Goal: Information Seeking & Learning: Learn about a topic

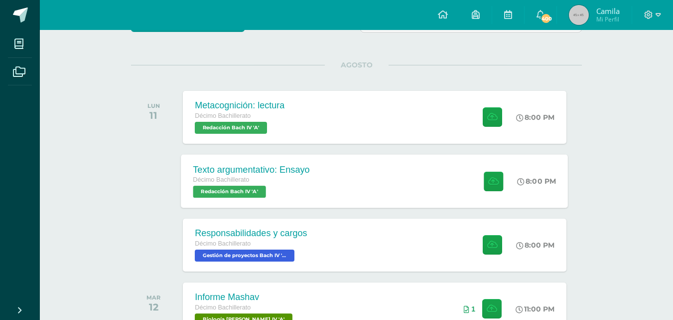
scroll to position [105, 0]
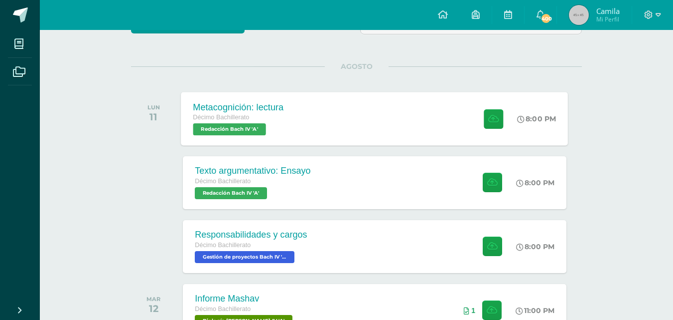
click at [297, 116] on div "Metacognición: lectura Décimo Bachillerato Redacción [PERSON_NAME] IV 'A' 8:00 …" at bounding box center [374, 118] width 387 height 53
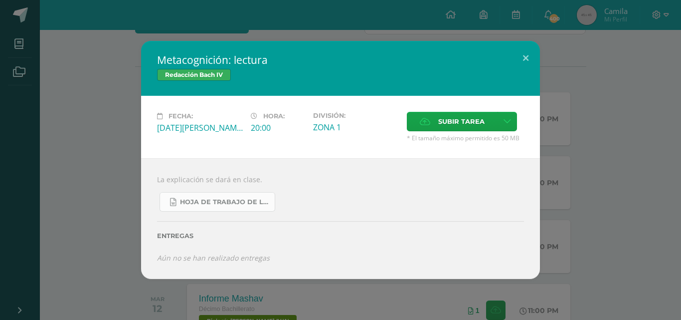
click at [247, 200] on span "Hoja de trabajo de lectura.docx" at bounding box center [225, 202] width 90 height 8
click at [528, 63] on button at bounding box center [525, 58] width 28 height 34
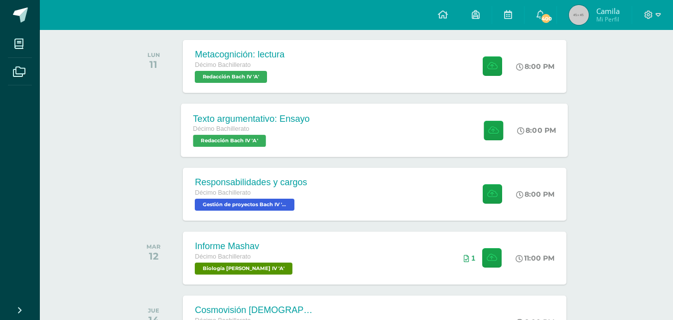
scroll to position [158, 0]
click at [276, 134] on div "Décimo Bachillerato Redacción Bach IV 'A'" at bounding box center [251, 134] width 117 height 23
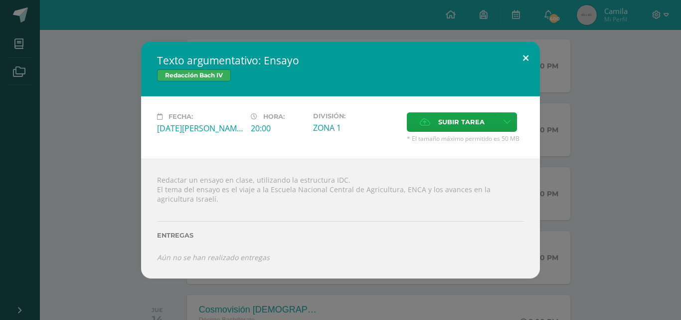
click at [529, 62] on button at bounding box center [525, 58] width 28 height 34
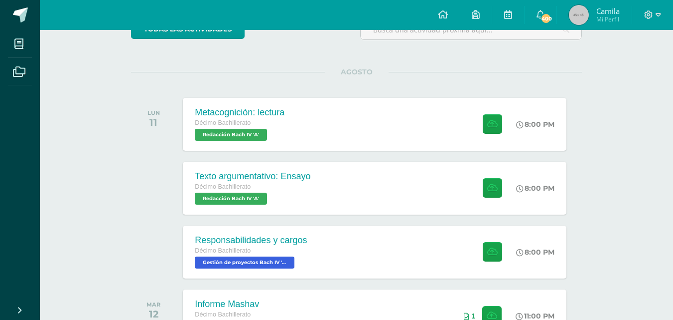
scroll to position [118, 0]
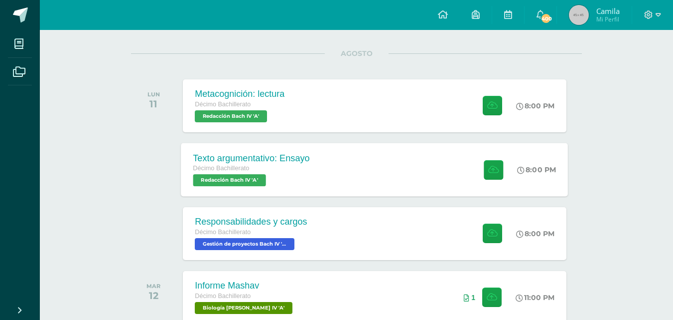
click at [307, 173] on div "Décimo Bachillerato" at bounding box center [251, 168] width 117 height 11
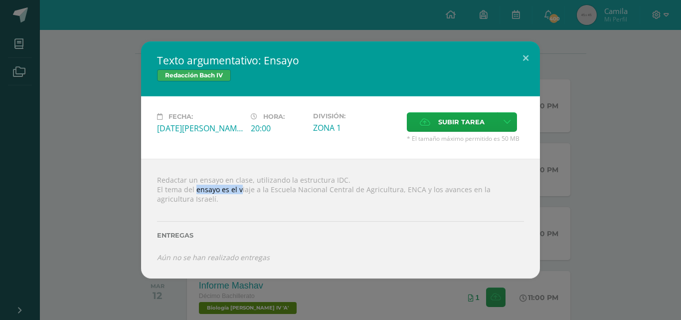
drag, startPoint x: 197, startPoint y: 188, endPoint x: 241, endPoint y: 188, distance: 44.4
click at [241, 188] on div "Redactar un ensayo en clase, utilizando la estructura IDC. El tema del ensayo e…" at bounding box center [340, 219] width 399 height 120
click at [315, 204] on div at bounding box center [340, 207] width 367 height 8
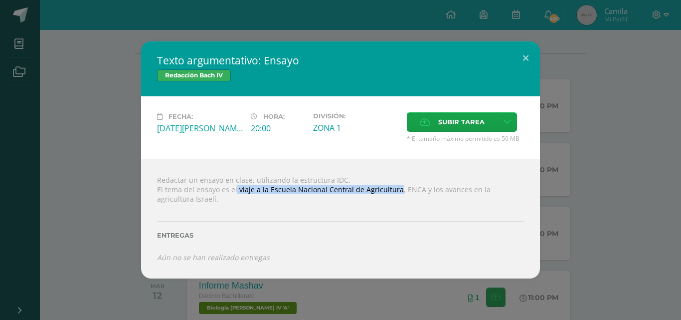
drag, startPoint x: 238, startPoint y: 189, endPoint x: 404, endPoint y: 184, distance: 165.6
click at [404, 184] on div "Redactar un ensayo en clase, utilizando la estructura IDC. El tema del ensayo e…" at bounding box center [340, 219] width 399 height 120
copy div "viaje a la Escuela Nacional Central de Agricultura"
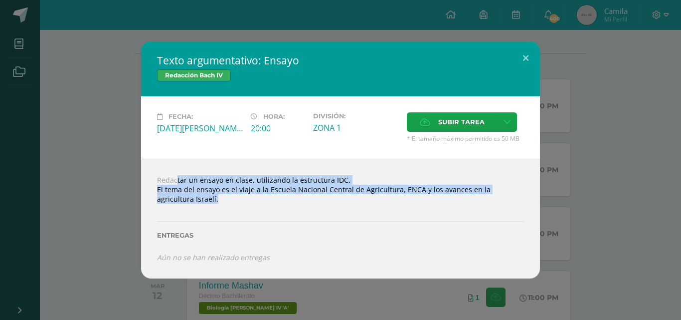
drag, startPoint x: 153, startPoint y: 178, endPoint x: 232, endPoint y: 204, distance: 83.4
click at [232, 204] on div "Redactar un ensayo en clase, utilizando la estructura IDC. El tema del ensayo e…" at bounding box center [340, 219] width 399 height 120
copy div "Redactar un ensayo en clase, utilizando la estructura IDC. El tema del ensayo e…"
click at [433, 124] on label "Subir tarea" at bounding box center [452, 121] width 91 height 19
click at [0, 0] on input "Subir tarea" at bounding box center [0, 0] width 0 height 0
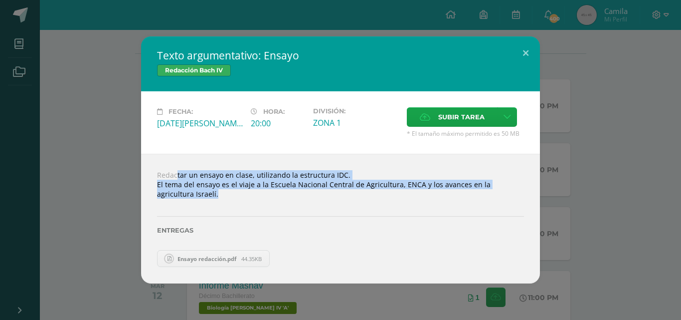
click at [287, 192] on div "Redactar un ensayo en clase, utilizando la estructura IDC. El tema del ensayo e…" at bounding box center [340, 219] width 399 height 130
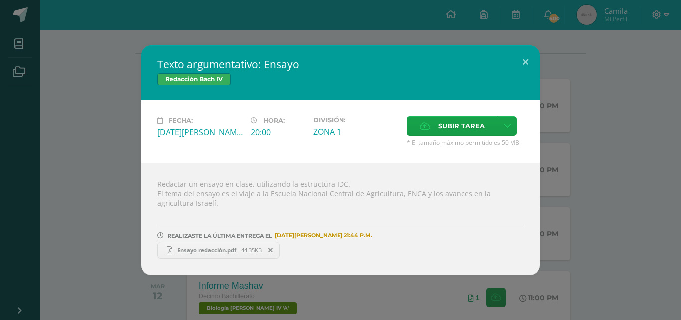
click at [554, 187] on div "Texto argumentativo: Ensayo Redacción Bach IV Fecha: Lunes 11 de Agosto Hora: 2…" at bounding box center [340, 159] width 673 height 229
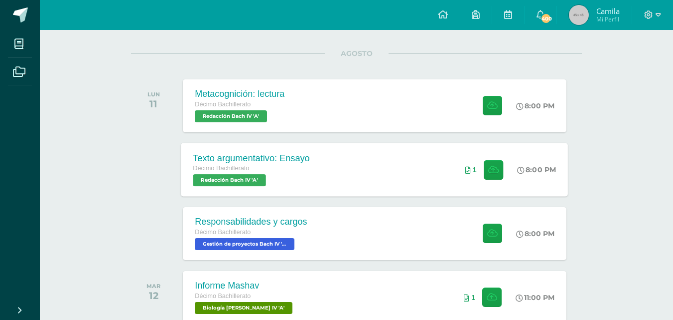
click at [396, 181] on div "Texto argumentativo: Ensayo Décimo Bachillerato Redacción Bach IV 'A' 8:00 PM 1…" at bounding box center [374, 169] width 387 height 53
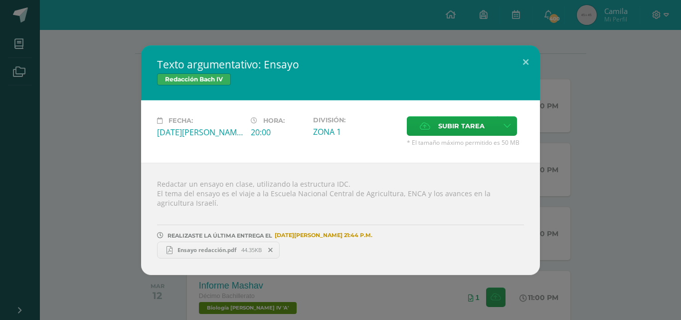
click at [201, 247] on span "Ensayo redacción.pdf" at bounding box center [206, 249] width 69 height 7
click at [521, 56] on button at bounding box center [525, 62] width 28 height 34
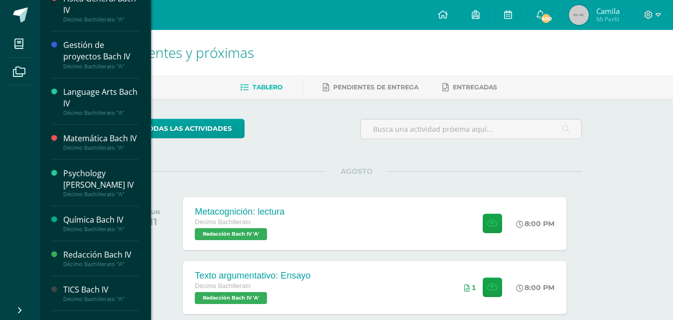
scroll to position [273, 0]
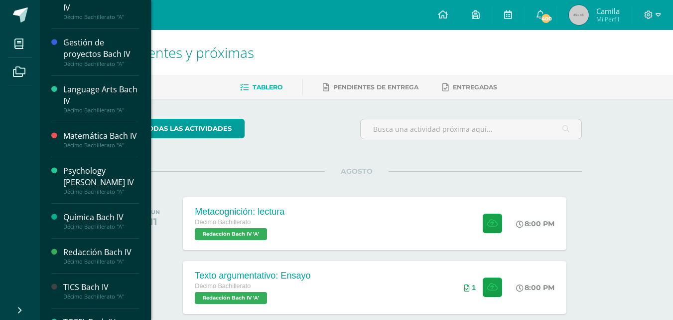
click at [84, 249] on div "Redacción Bach IV" at bounding box center [101, 251] width 76 height 11
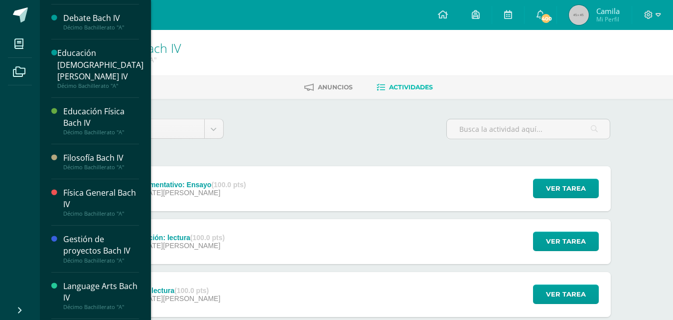
scroll to position [81, 0]
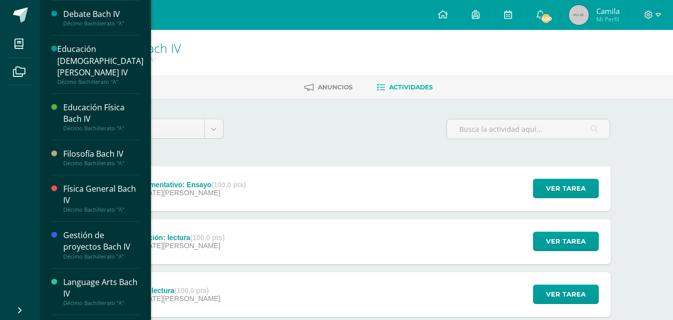
click at [79, 229] on div "Gestión de proyectos Bach IV" at bounding box center [101, 240] width 76 height 23
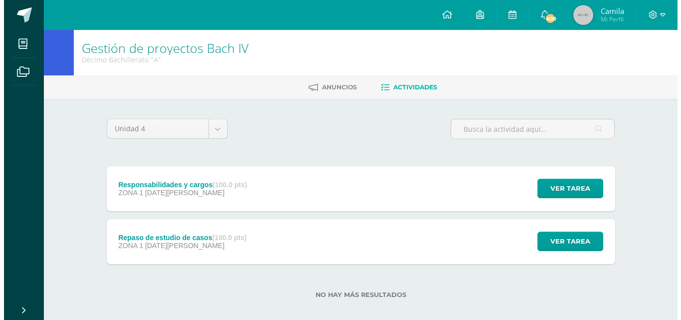
scroll to position [10, 0]
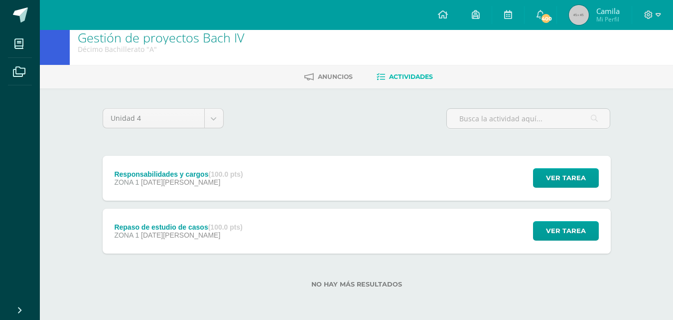
click at [162, 229] on div "Repaso de estudio de casos (100.0 pts)" at bounding box center [178, 227] width 129 height 8
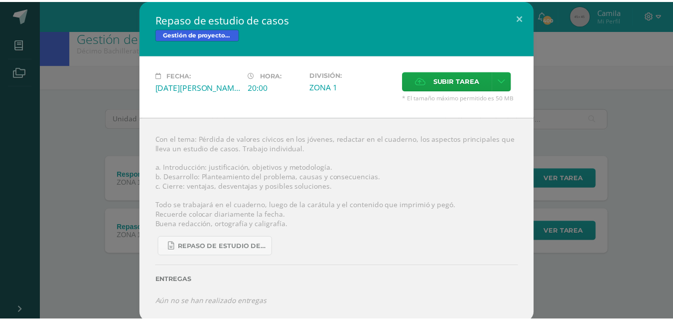
scroll to position [3, 0]
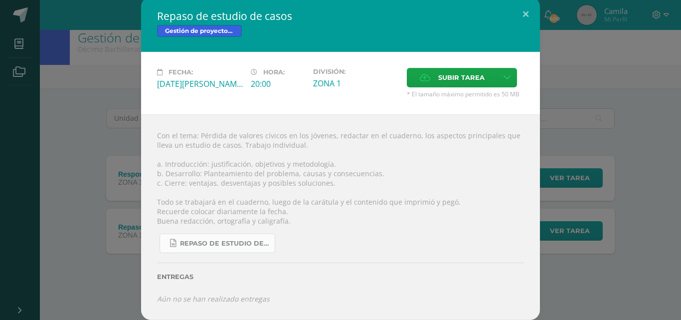
click at [252, 242] on span "REPASO DE ESTUDIO DE CASOS.docx" at bounding box center [225, 243] width 90 height 8
click at [524, 10] on button at bounding box center [525, 14] width 28 height 34
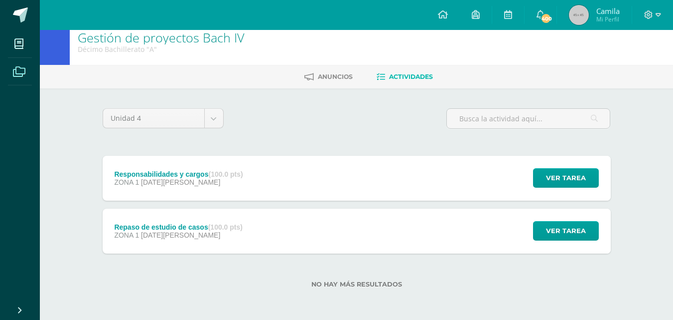
click at [24, 70] on icon at bounding box center [19, 72] width 12 height 10
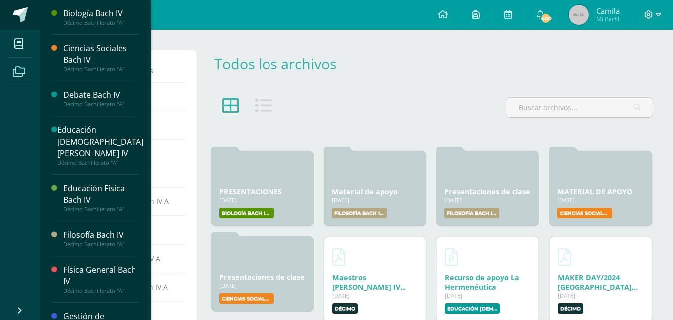
click at [20, 12] on span at bounding box center [20, 14] width 15 height 15
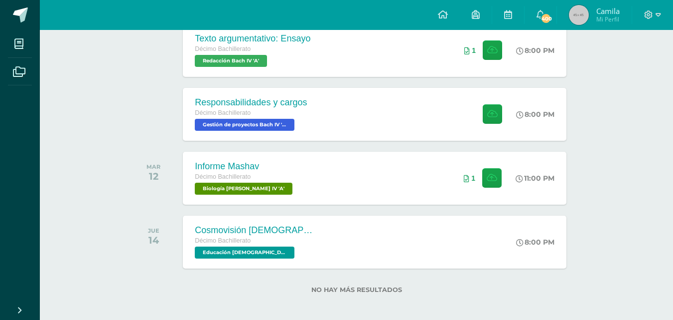
scroll to position [242, 0]
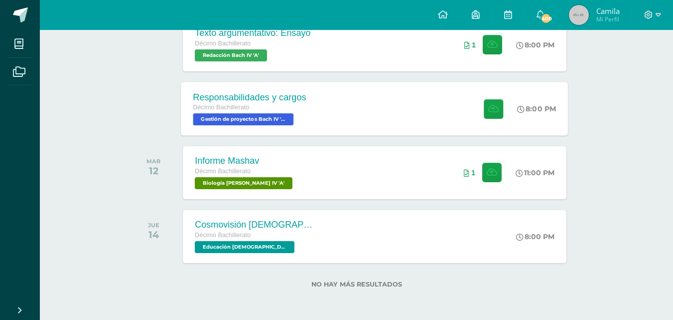
click at [301, 91] on div "Responsabilidades y cargos Décimo Bachillerato Gestión de proyectos [PERSON_NAM…" at bounding box center [250, 108] width 138 height 53
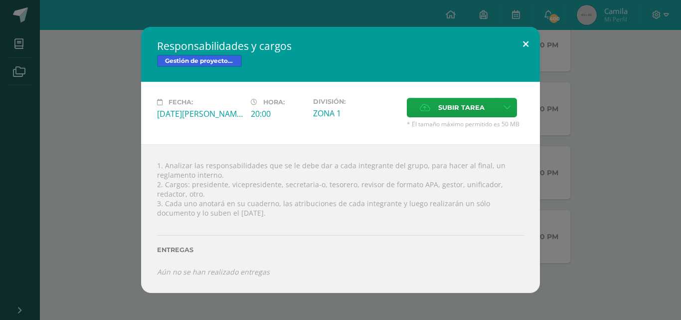
click at [523, 39] on button at bounding box center [525, 44] width 28 height 34
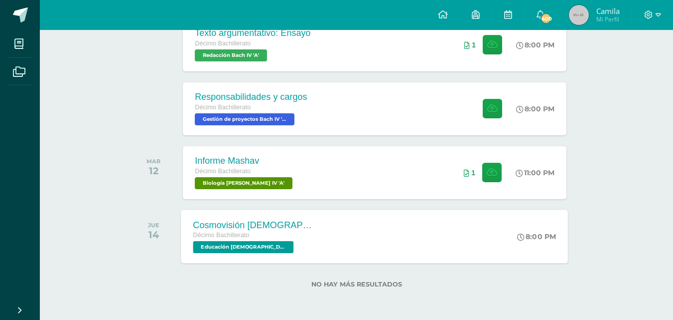
click at [335, 247] on div "Cosmovisión [DEMOGRAPHIC_DATA] Décimo Bachillerato Educación [DEMOGRAPHIC_DATA]…" at bounding box center [374, 235] width 387 height 53
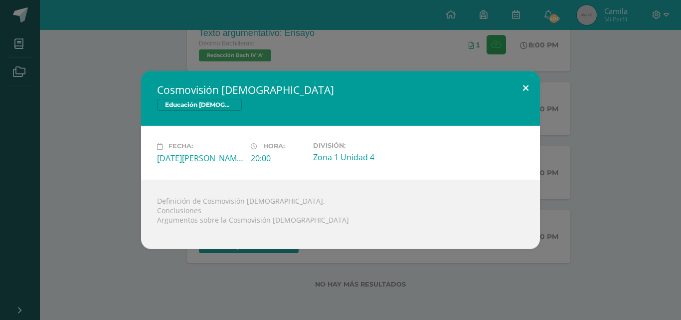
click at [528, 83] on button at bounding box center [525, 88] width 28 height 34
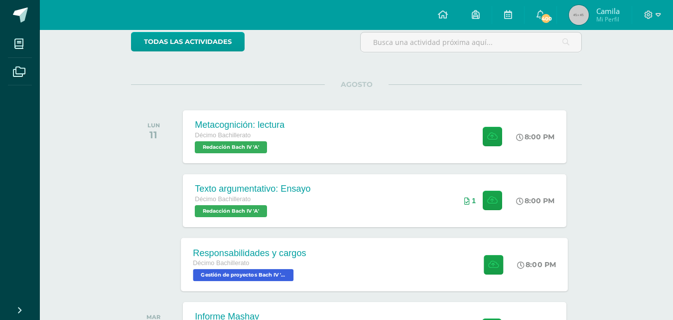
scroll to position [85, 0]
